Goal: Find specific fact: Find specific fact

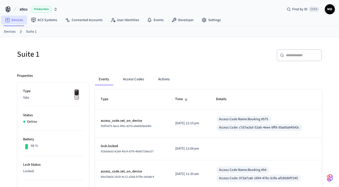
click at [20, 21] on link "Devices" at bounding box center [14, 20] width 26 height 9
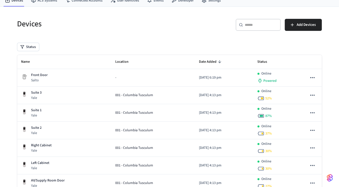
scroll to position [20, 0]
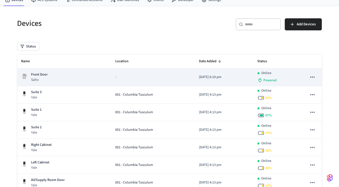
click at [52, 78] on div "Front Door Salto" at bounding box center [64, 77] width 86 height 10
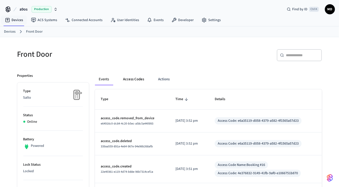
click at [124, 82] on button "Access Codes" at bounding box center [133, 79] width 29 height 12
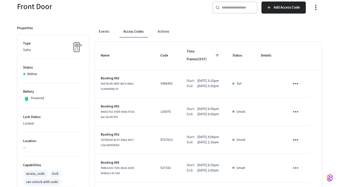
scroll to position [47, 0]
click at [161, 39] on div "Events Access Codes Actions" at bounding box center [208, 34] width 227 height 16
click at [163, 33] on button "Actions" at bounding box center [164, 32] width 20 height 12
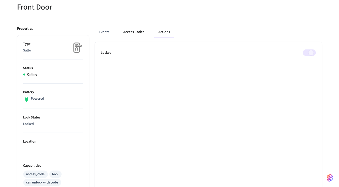
click at [128, 28] on button "Access Codes" at bounding box center [134, 32] width 29 height 12
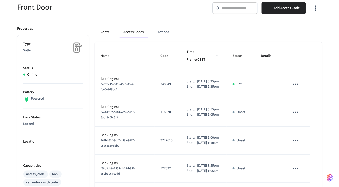
click at [97, 28] on button "Events" at bounding box center [104, 32] width 19 height 12
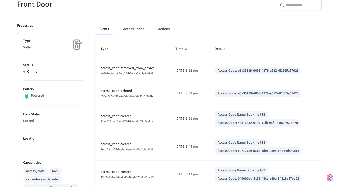
scroll to position [50, 0]
click at [137, 30] on button "Access Codes" at bounding box center [133, 29] width 29 height 12
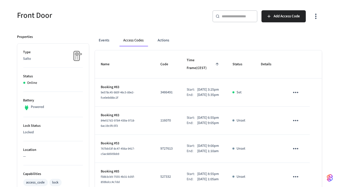
scroll to position [39, 0]
click at [165, 45] on button "Actions" at bounding box center [164, 41] width 20 height 12
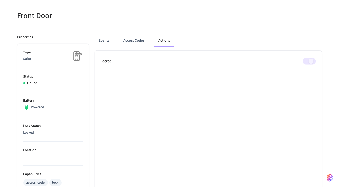
click at [115, 44] on div "Events Access Codes Actions" at bounding box center [208, 41] width 227 height 12
click at [94, 43] on div "Events Access Codes Actions Locked" at bounding box center [205, 173] width 233 height 288
click at [101, 42] on button "Events" at bounding box center [104, 41] width 19 height 12
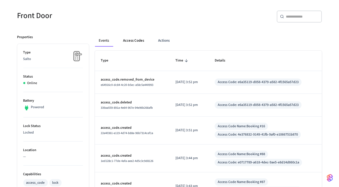
click at [123, 42] on button "Access Codes" at bounding box center [133, 41] width 29 height 12
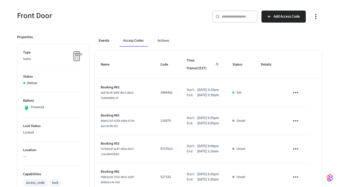
click at [107, 43] on button "Events" at bounding box center [104, 41] width 19 height 12
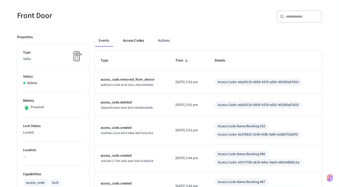
click at [133, 45] on button "Access Codes" at bounding box center [133, 41] width 29 height 12
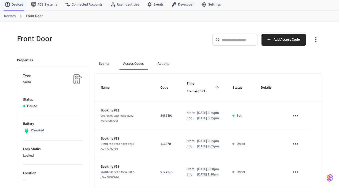
scroll to position [13, 0]
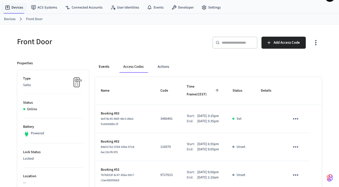
click at [104, 64] on button "Events" at bounding box center [104, 67] width 19 height 12
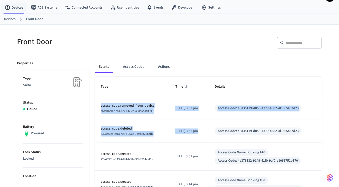
drag, startPoint x: 101, startPoint y: 105, endPoint x: 193, endPoint y: 131, distance: 95.5
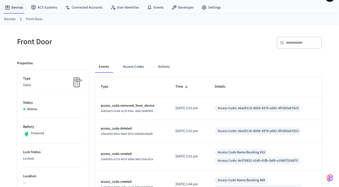
click at [183, 145] on td "[DATE] 3:51 pm" at bounding box center [189, 157] width 39 height 28
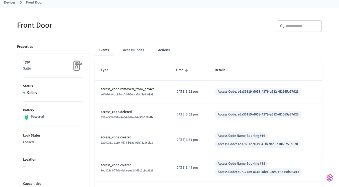
scroll to position [29, 0]
drag, startPoint x: 197, startPoint y: 139, endPoint x: 221, endPoint y: 155, distance: 29.4
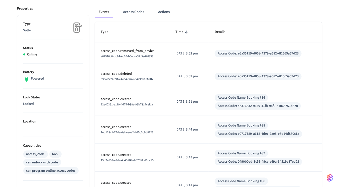
scroll to position [38, 0]
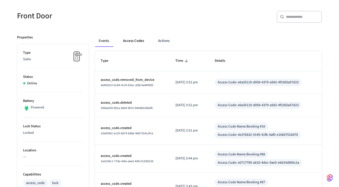
click at [134, 38] on button "Access Codes" at bounding box center [133, 41] width 29 height 12
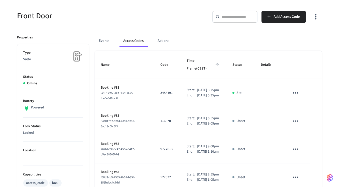
click at [166, 50] on div "Events Access Codes Actions" at bounding box center [208, 43] width 227 height 16
click at [166, 46] on div "Events Access Codes Actions" at bounding box center [208, 43] width 227 height 16
click at [166, 43] on button "Actions" at bounding box center [164, 41] width 20 height 12
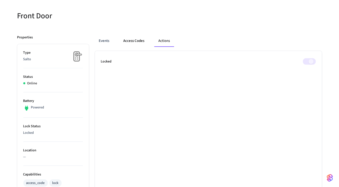
click at [121, 44] on button "Access Codes" at bounding box center [134, 41] width 29 height 12
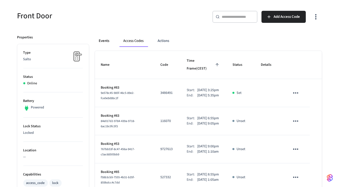
click at [98, 43] on button "Events" at bounding box center [104, 41] width 19 height 12
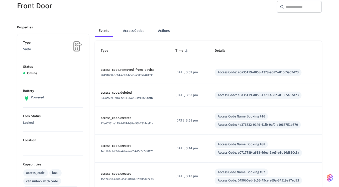
scroll to position [51, 0]
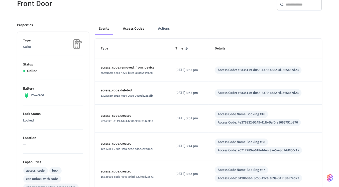
click at [130, 27] on button "Access Codes" at bounding box center [133, 29] width 29 height 12
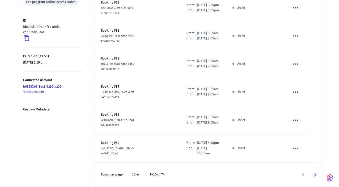
scroll to position [278, 0]
click at [312, 174] on icon "Go to next page" at bounding box center [316, 175] width 8 height 8
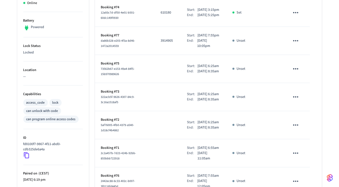
scroll to position [116, 0]
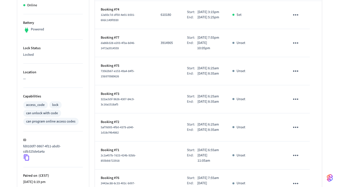
click at [163, 43] on p "3914905" at bounding box center [168, 42] width 14 height 5
copy p "3914905"
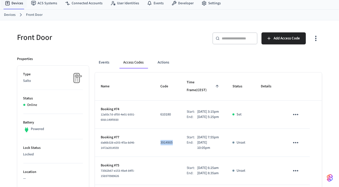
scroll to position [16, 0]
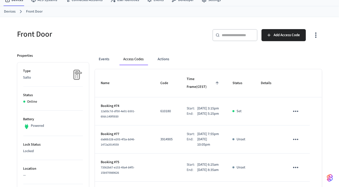
scroll to position [21, 0]
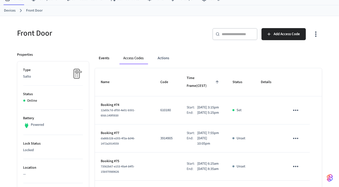
click at [108, 59] on button "Events" at bounding box center [104, 58] width 19 height 12
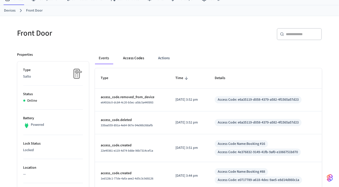
click at [133, 59] on button "Access Codes" at bounding box center [133, 58] width 29 height 12
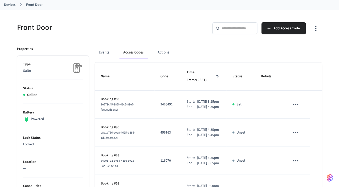
scroll to position [27, 0]
click at [126, 119] on td "Booking #90 c8a1a756-e0e8-4695-b386-1d3d90f90f25" at bounding box center [125, 133] width 60 height 28
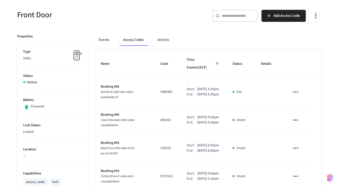
click at [161, 122] on p "456163" at bounding box center [168, 119] width 14 height 5
copy p "456163"
click at [163, 119] on p "456163" at bounding box center [168, 119] width 14 height 5
